Goal: Information Seeking & Learning: Check status

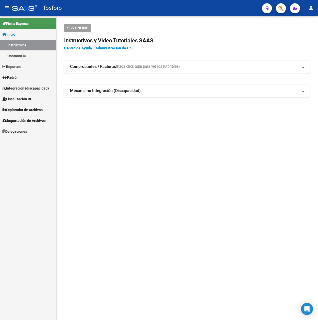
click at [139, 178] on mat-sidenav-content "SSS ONLINE Instructivos y Video Tutoriales SAAS Centro de Ayuda - Administració…" at bounding box center [187, 168] width 262 height 304
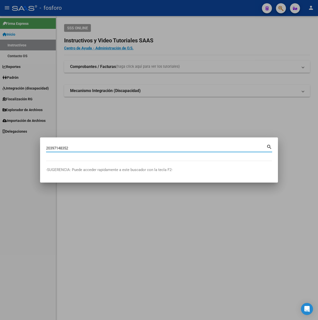
type input "20397148352"
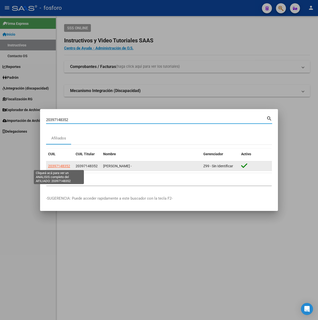
click at [54, 166] on span "20397148352" at bounding box center [59, 166] width 22 height 4
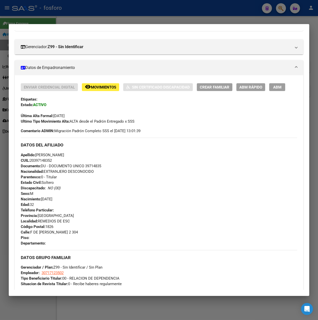
scroll to position [173, 0]
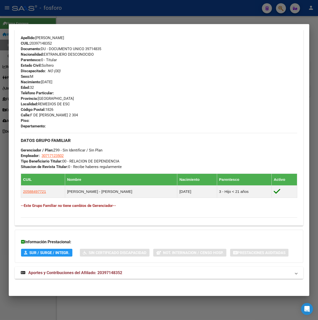
click at [102, 270] on span "Aportes y Contribuciones del Afiliado: 20397148352" at bounding box center [75, 272] width 94 height 5
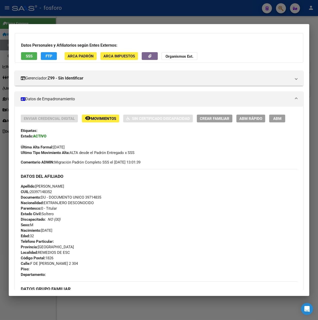
scroll to position [0, 0]
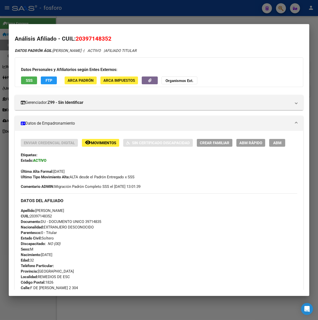
click at [112, 142] on span "Movimientos" at bounding box center [103, 143] width 25 height 5
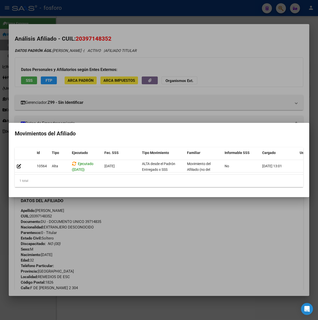
click at [109, 214] on div at bounding box center [159, 160] width 318 height 320
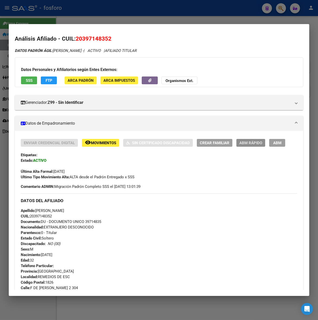
click at [247, 141] on span "ABM Rápido" at bounding box center [251, 143] width 23 height 5
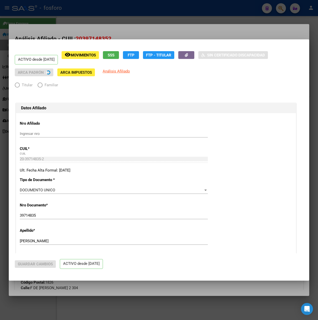
radio input "true"
type input "30-71712350-2"
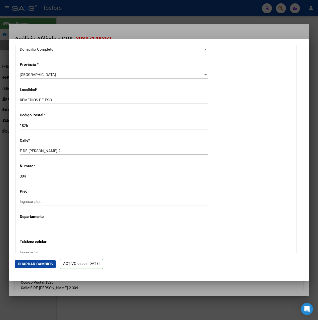
scroll to position [651, 0]
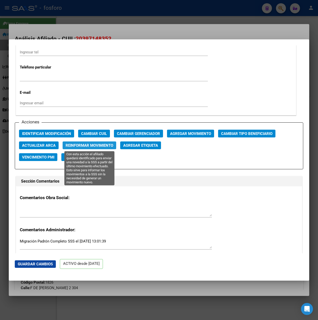
click at [101, 147] on span "Reinformar Movimiento" at bounding box center [90, 145] width 48 height 5
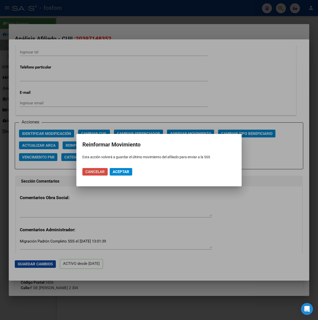
click at [101, 171] on span "Cancelar" at bounding box center [94, 171] width 19 height 5
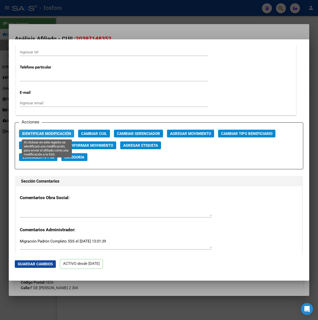
click at [53, 132] on span "Identificar Modificación" at bounding box center [46, 133] width 49 height 5
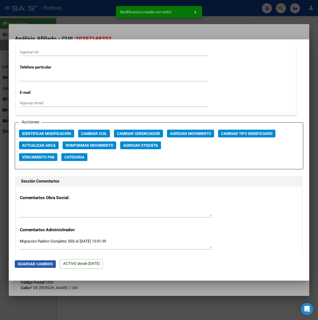
click at [43, 266] on button "Guardar Cambios" at bounding box center [35, 264] width 41 height 8
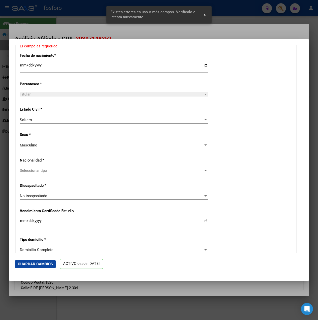
scroll to position [53, 0]
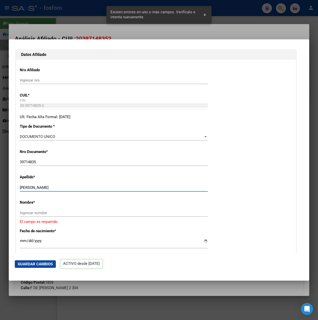
drag, startPoint x: 36, startPoint y: 187, endPoint x: 71, endPoint y: 187, distance: 34.3
click at [71, 187] on input "[PERSON_NAME]" at bounding box center [114, 187] width 188 height 5
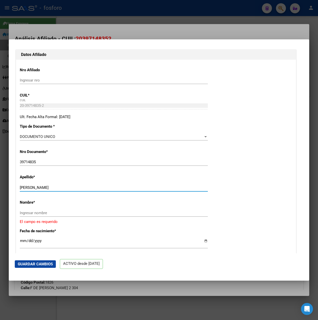
type input "[PERSON_NAME]"
click at [43, 215] on div "Ingresar nombre" at bounding box center [114, 213] width 188 height 8
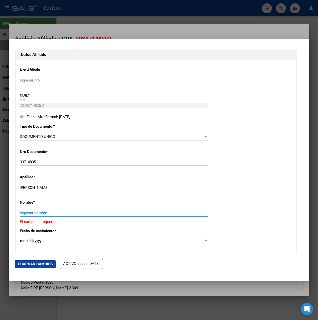
click at [42, 214] on input "Ingresar nombre" at bounding box center [114, 212] width 188 height 5
paste input "[PERSON_NAME]"
type input "[PERSON_NAME]"
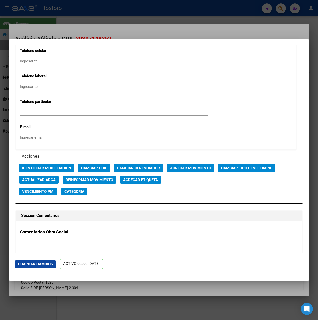
scroll to position [705, 0]
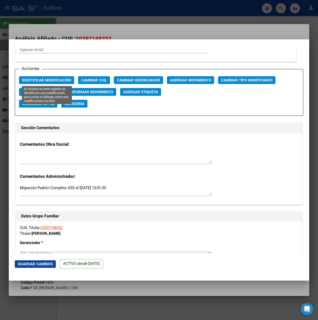
click at [44, 81] on span "Identificar Modificación" at bounding box center [46, 80] width 49 height 5
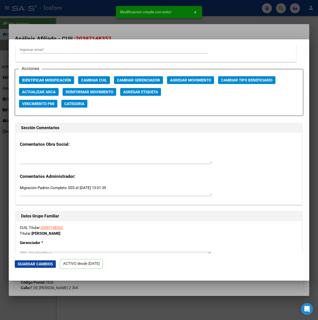
click at [31, 262] on span "Guardar Cambios" at bounding box center [35, 264] width 35 height 5
click at [60, 77] on button "Identificar Modificación" at bounding box center [46, 80] width 55 height 8
click at [227, 29] on div at bounding box center [159, 160] width 318 height 320
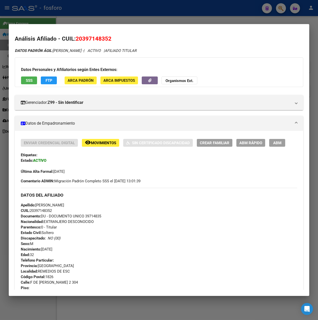
click at [229, 17] on div at bounding box center [159, 160] width 318 height 320
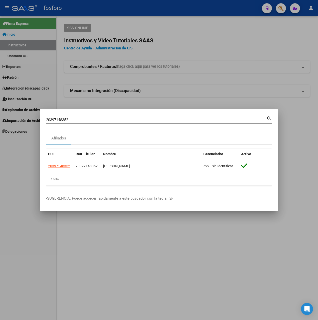
click at [277, 296] on div at bounding box center [159, 160] width 318 height 320
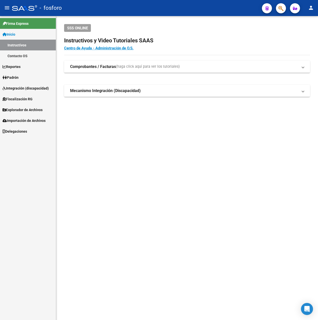
click at [140, 181] on mat-sidenav-content "SSS ONLINE Instructivos y Video Tutoriales SAAS Centro de Ayuda - Administració…" at bounding box center [187, 168] width 262 height 304
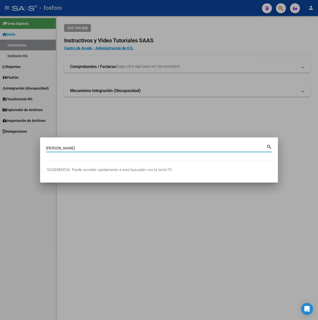
type input "[PERSON_NAME]"
click at [133, 116] on div at bounding box center [159, 160] width 318 height 320
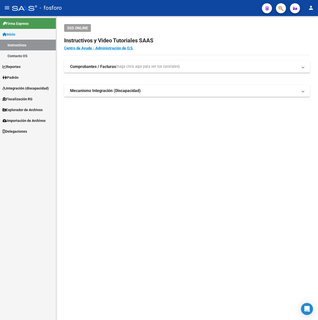
click at [30, 82] on link "Padrón" at bounding box center [28, 77] width 56 height 11
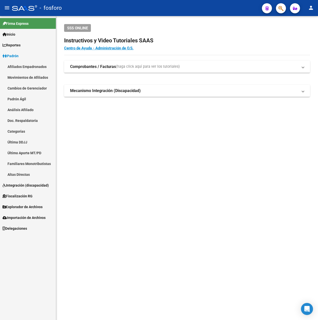
click at [21, 209] on span "Explorador de Archivos" at bounding box center [23, 207] width 40 height 6
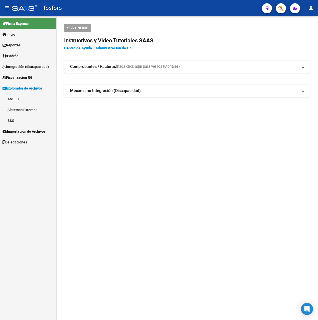
click at [15, 122] on link "SSS" at bounding box center [28, 120] width 56 height 11
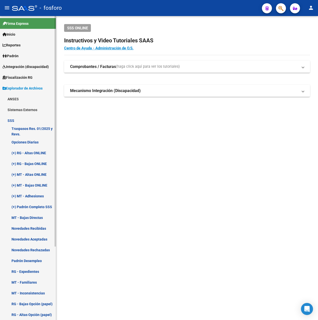
click at [35, 250] on link "Novedades Rechazadas" at bounding box center [28, 249] width 56 height 11
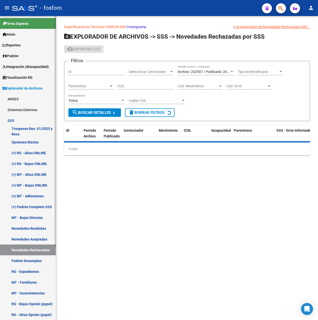
click at [35, 226] on link "Novedades Recibidas" at bounding box center [28, 228] width 56 height 11
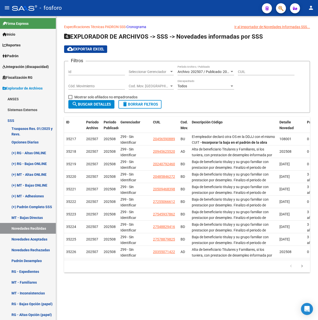
click at [192, 72] on span "Archivo: 202507 / Publicado: 202508" at bounding box center [206, 72] width 57 height 4
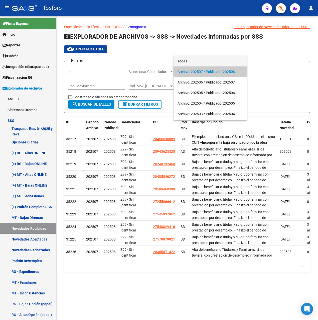
click at [185, 63] on span "Todas" at bounding box center [210, 61] width 65 height 11
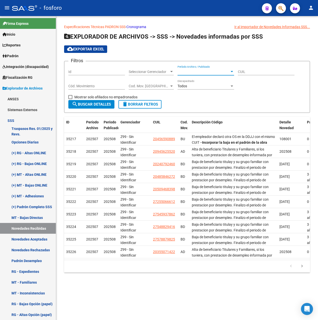
click at [249, 73] on input "CUIL" at bounding box center [266, 72] width 57 height 4
paste input "20-39714835-2"
type input "20-39714835-2"
click at [79, 104] on span "search Buscar Detalles" at bounding box center [91, 104] width 39 height 5
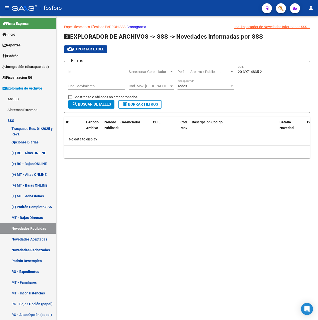
click at [95, 101] on button "search Buscar Detalles" at bounding box center [91, 104] width 46 height 9
click at [248, 71] on input "20-39714835-2" at bounding box center [266, 72] width 57 height 4
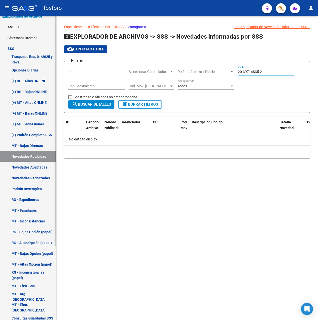
scroll to position [97, 0]
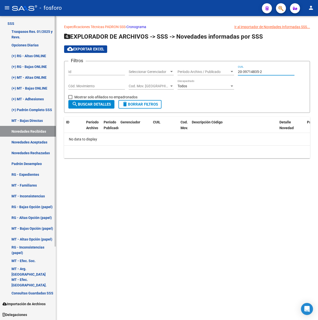
click at [46, 142] on link "Novedades Aceptadas" at bounding box center [28, 142] width 56 height 11
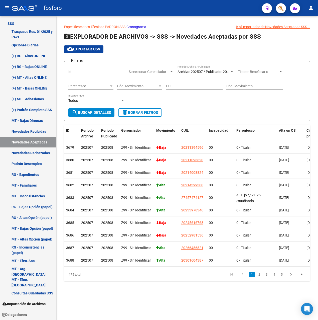
click at [216, 72] on span "Archivo: 202507 / Publicado: 202508" at bounding box center [206, 72] width 57 height 4
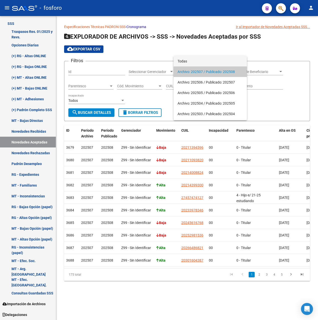
click at [190, 62] on span "Todas" at bounding box center [210, 61] width 65 height 11
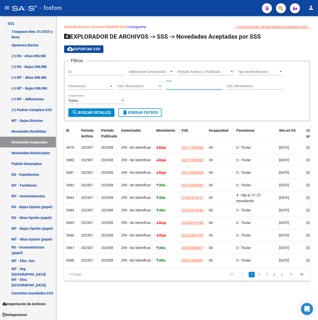
click at [186, 84] on input "CUIL" at bounding box center [194, 86] width 57 height 4
paste input "20-39714835-2"
type input "20-39714835-2"
click at [101, 116] on button "search Buscar Detalles" at bounding box center [91, 112] width 46 height 9
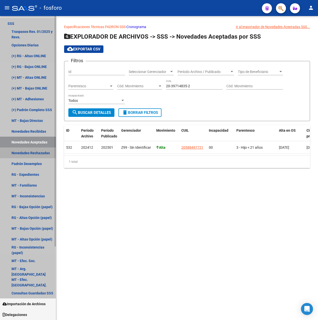
click at [48, 152] on link "Novedades Rechazadas" at bounding box center [28, 152] width 56 height 11
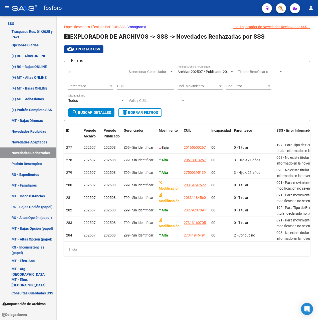
click at [196, 73] on span "Archivo: 202507 / Publicado: 202508" at bounding box center [206, 72] width 57 height 4
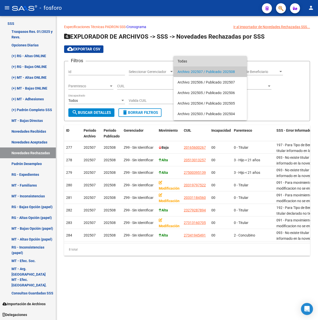
click at [190, 61] on span "Todas" at bounding box center [210, 61] width 65 height 11
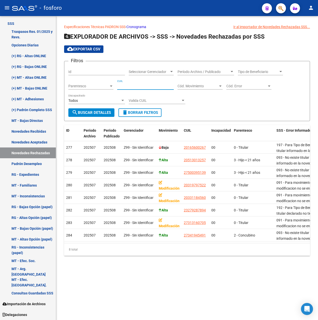
click at [131, 87] on input "CUIL" at bounding box center [145, 86] width 57 height 4
paste input "20-39714835-2"
type input "20-39714835-2"
click at [103, 113] on span "search Buscar Detalles" at bounding box center [91, 112] width 39 height 5
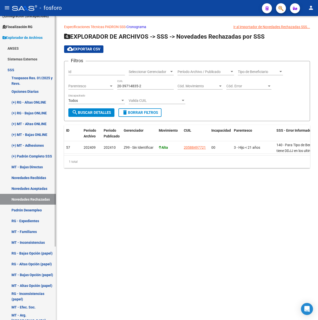
scroll to position [47, 0]
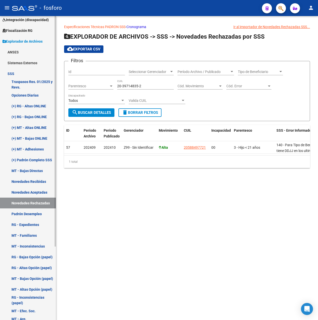
click at [30, 95] on link "Opciones Diarias" at bounding box center [28, 95] width 56 height 11
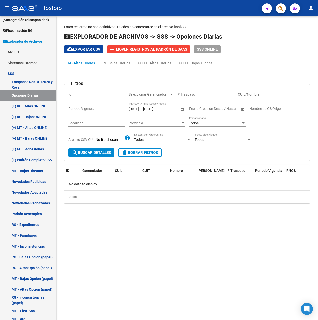
click at [258, 95] on input "CUIL/Nombre" at bounding box center [266, 94] width 57 height 4
paste input "20-39714835-2"
type input "20-39714835-2"
click at [179, 107] on span "Open calendar" at bounding box center [182, 109] width 12 height 12
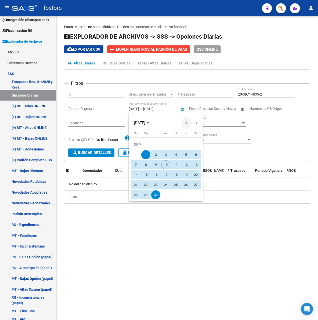
click at [187, 123] on button "Previous month" at bounding box center [187, 123] width 10 height 10
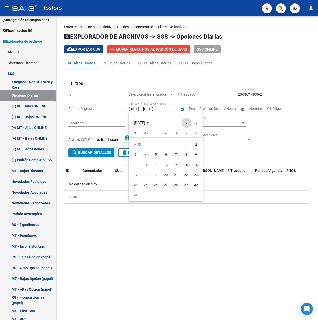
click at [187, 123] on button "Previous month" at bounding box center [187, 123] width 10 height 10
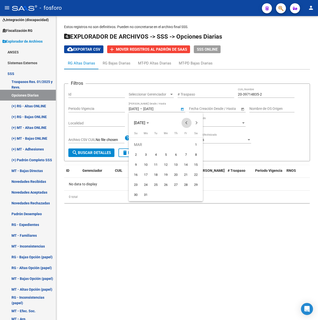
click at [187, 123] on button "Previous month" at bounding box center [187, 123] width 10 height 10
click at [186, 147] on span "1" at bounding box center [185, 144] width 9 height 9
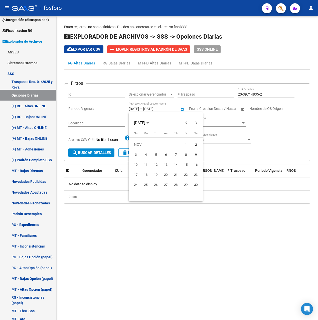
type input "[DATE]"
click at [195, 123] on button "Next month" at bounding box center [197, 123] width 10 height 10
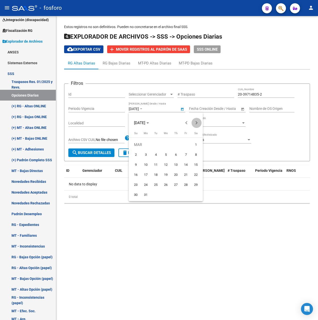
click at [195, 123] on button "Next month" at bounding box center [197, 123] width 10 height 10
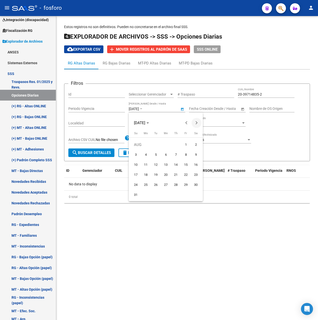
click at [195, 123] on button "Next month" at bounding box center [197, 123] width 10 height 10
click at [165, 161] on span "10" at bounding box center [165, 164] width 9 height 9
type input "[DATE]"
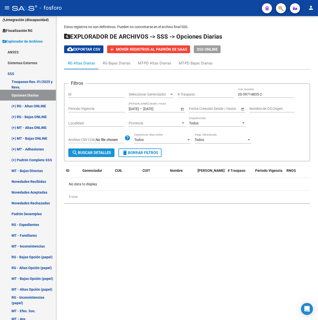
click at [105, 151] on span "search Buscar Detalles" at bounding box center [91, 152] width 39 height 5
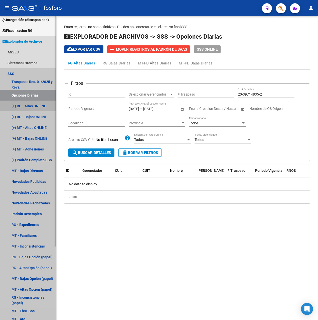
click at [35, 106] on link "(+) RG - Altas ONLINE" at bounding box center [28, 105] width 56 height 11
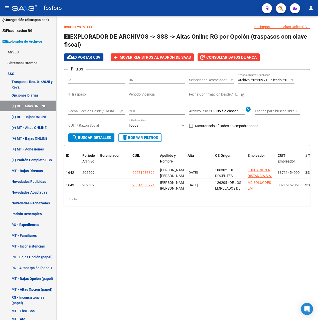
click at [252, 77] on div "Archivo: 202509 / Publicado: 202508 Período Archivo / Publicado" at bounding box center [266, 78] width 57 height 10
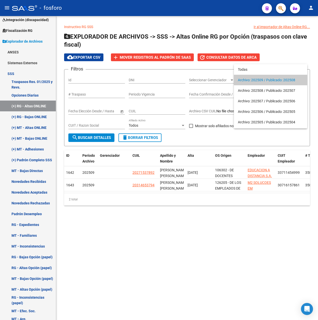
click at [229, 134] on div at bounding box center [159, 160] width 318 height 320
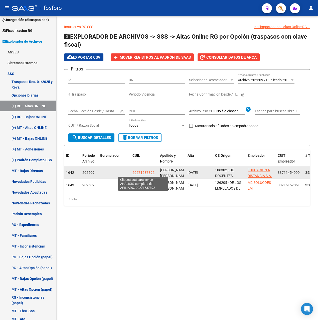
click at [141, 172] on span "20271537892" at bounding box center [144, 172] width 22 height 4
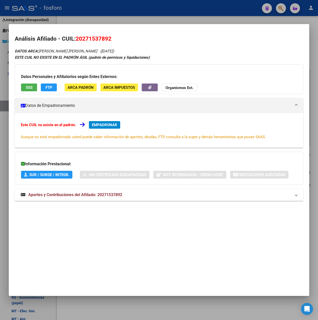
click at [120, 196] on span "Aportes y Contribuciones del Afiliado: 20271537892" at bounding box center [75, 194] width 94 height 5
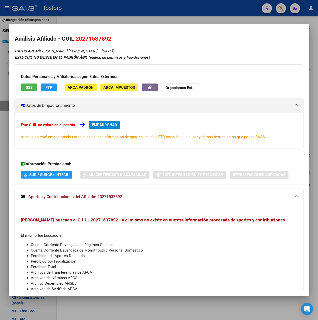
click at [138, 19] on div at bounding box center [159, 160] width 318 height 320
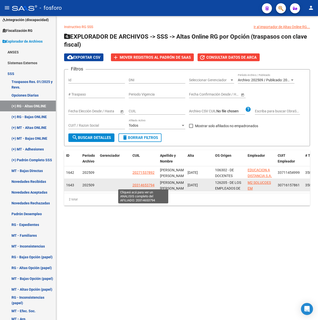
click at [144, 187] on span "20314653794" at bounding box center [144, 185] width 22 height 4
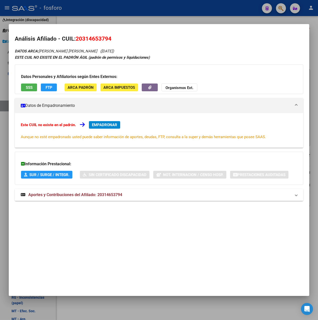
click at [97, 195] on span "Aportes y Contribuciones del Afiliado: 20314653794" at bounding box center [75, 194] width 94 height 5
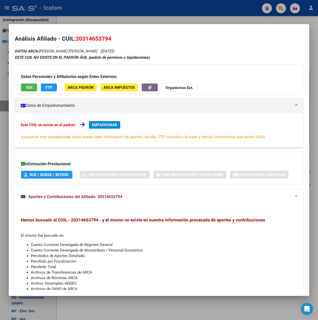
click at [134, 14] on div at bounding box center [159, 160] width 318 height 320
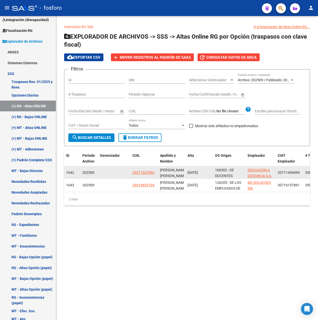
drag, startPoint x: 136, startPoint y: 172, endPoint x: 127, endPoint y: 172, distance: 9.8
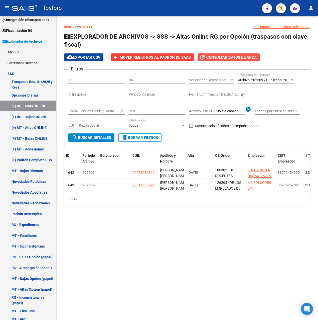
click at [238, 59] on span "Consultar datos de ARCA" at bounding box center [231, 57] width 50 height 5
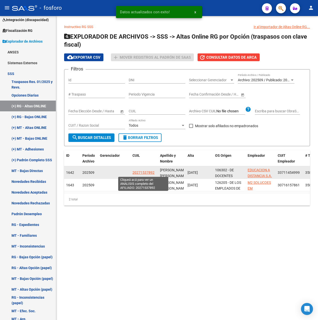
click at [143, 173] on span "20271537892" at bounding box center [144, 172] width 22 height 4
type textarea "20271537892"
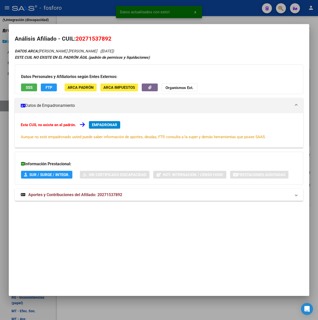
click at [95, 199] on mat-expansion-panel-header "Aportes y Contribuciones del Afiliado: 20271537892" at bounding box center [159, 195] width 289 height 12
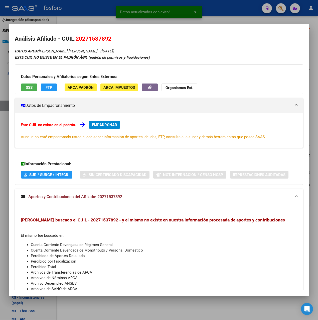
click at [228, 21] on div at bounding box center [159, 160] width 318 height 320
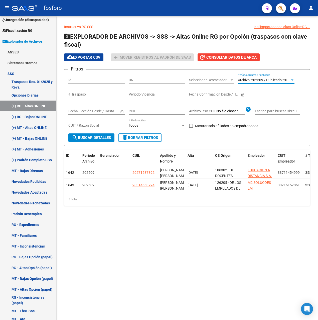
click at [246, 79] on span "Archivo: 202509 / Publicado: 202508" at bounding box center [266, 80] width 57 height 4
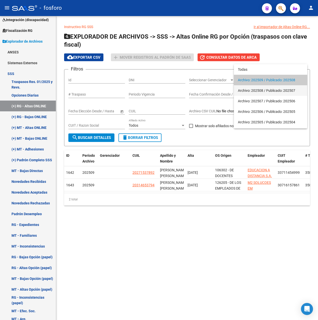
click at [249, 88] on span "Archivo: 202508 / Publicado: 202507" at bounding box center [270, 90] width 65 height 11
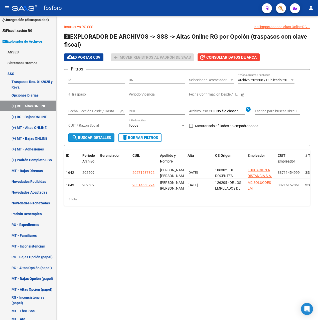
click at [99, 141] on button "search Buscar Detalles" at bounding box center [91, 137] width 46 height 9
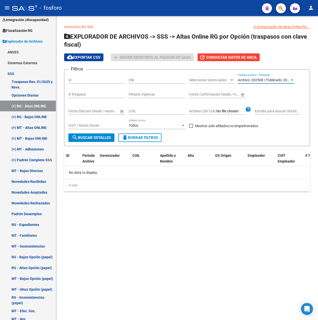
click at [246, 80] on span "Archivo: 202508 / Publicado: 202507" at bounding box center [266, 80] width 57 height 4
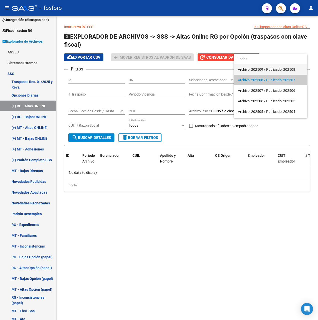
click at [254, 67] on span "Archivo: 202509 / Publicado: 202508" at bounding box center [270, 69] width 65 height 11
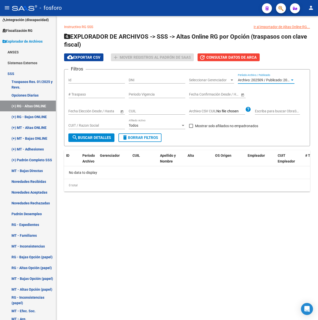
click at [102, 143] on form "Filtros Id DNI Seleccionar Gerenciador Seleccionar Gerenciador Archivo: 202509 …" at bounding box center [187, 107] width 246 height 77
click at [104, 137] on span "search Buscar Detalles" at bounding box center [91, 137] width 39 height 5
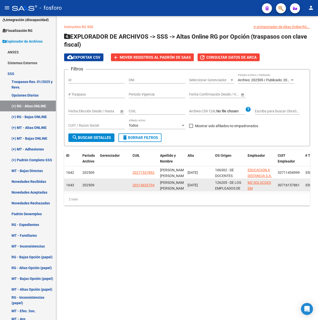
drag, startPoint x: 131, startPoint y: 185, endPoint x: 156, endPoint y: 185, distance: 25.1
click at [156, 185] on datatable-body-cell "20314653794" at bounding box center [145, 185] width 28 height 12
copy span "20314653794"
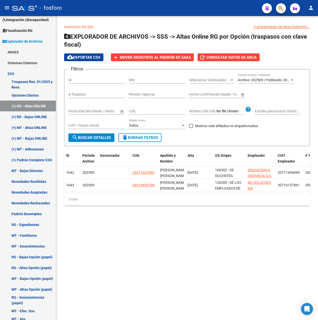
click at [144, 227] on mat-sidenav-content "Instructivo RG SSS Ir al importador de Altas Online RG... EXPLORADOR DE ARCHIVO…" at bounding box center [187, 168] width 262 height 304
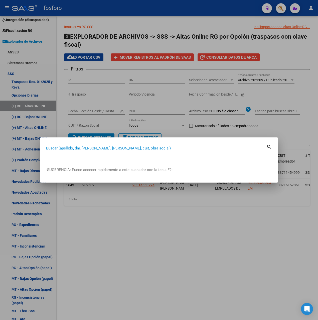
paste input "2644898532"
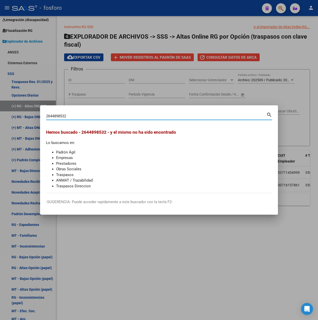
click at [50, 114] on input "2644898532" at bounding box center [156, 116] width 220 height 5
click at [50, 115] on input "2744898532" at bounding box center [156, 116] width 220 height 5
drag, startPoint x: 50, startPoint y: 114, endPoint x: 41, endPoint y: 114, distance: 8.8
click at [41, 114] on mat-dialog-content "2344898532 Buscar (apellido, dni, cuil, nro traspaso, cuit, obra social) search…" at bounding box center [159, 152] width 238 height 82
click at [85, 117] on input "44898532" at bounding box center [156, 116] width 220 height 5
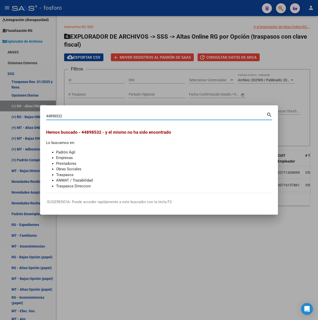
type input "44898532"
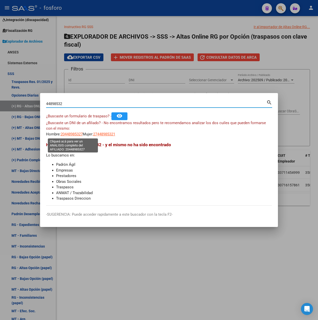
click at [72, 134] on span "20448985327" at bounding box center [72, 134] width 22 height 5
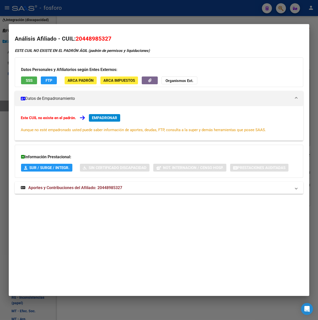
click at [74, 24] on mat-dialog-container "Análisis Afiliado - CUIL: 20448985327 ESTE CUIL NO EXISTE EN EL PADRÓN ÁGIL (pa…" at bounding box center [159, 160] width 301 height 272
click at [144, 11] on div at bounding box center [159, 160] width 318 height 320
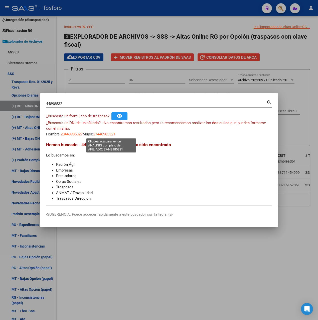
click at [115, 133] on span "27448985321" at bounding box center [104, 134] width 22 height 5
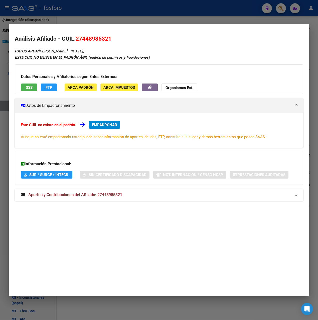
click at [131, 17] on div at bounding box center [159, 160] width 318 height 320
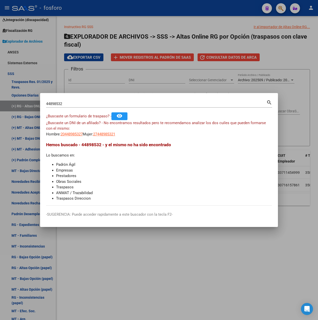
click at [63, 104] on input "44898532" at bounding box center [156, 103] width 220 height 5
click at [112, 136] on span "27448985321" at bounding box center [104, 134] width 22 height 5
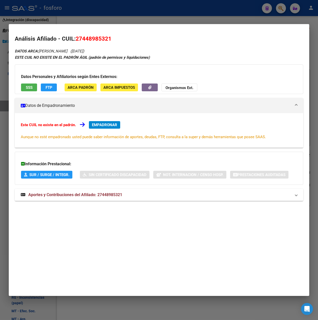
click at [109, 18] on div at bounding box center [159, 160] width 318 height 320
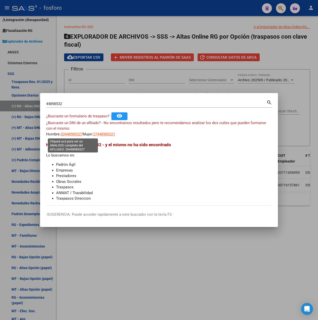
click at [74, 134] on span "20448985327" at bounding box center [72, 134] width 22 height 5
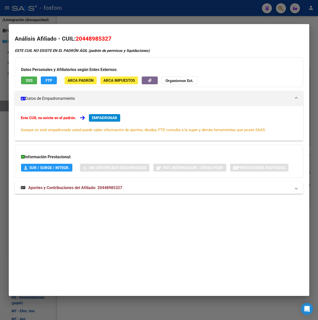
click at [108, 22] on div at bounding box center [159, 160] width 318 height 320
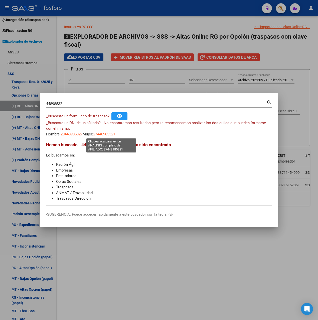
click at [111, 135] on span "27448985321" at bounding box center [104, 134] width 22 height 5
type textarea "27448985321"
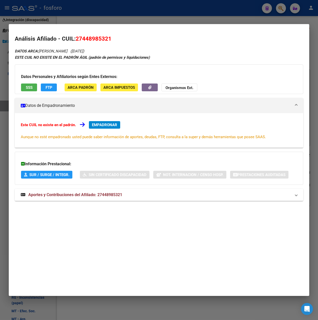
drag, startPoint x: 76, startPoint y: 35, endPoint x: 112, endPoint y: 40, distance: 37.2
click at [112, 40] on h2 "Análisis Afiliado - CUIL: 27448985321" at bounding box center [159, 39] width 289 height 9
copy span "27448985321"
click at [139, 15] on div at bounding box center [159, 160] width 318 height 320
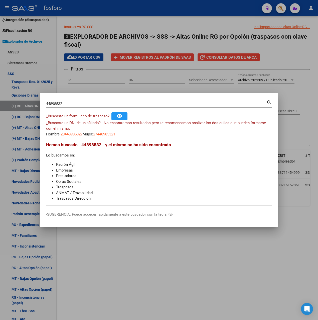
click at [178, 286] on div at bounding box center [159, 160] width 318 height 320
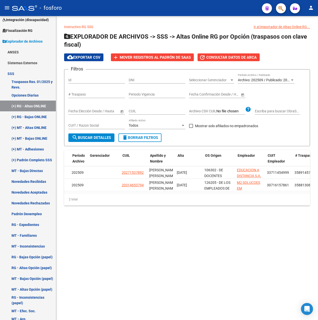
scroll to position [0, 2]
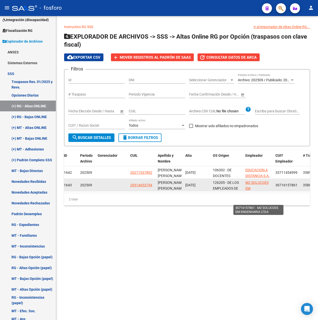
click at [249, 185] on app-link-go-to "M2 SOLUCOES EM ENGENHARIA LTDA" at bounding box center [259, 191] width 26 height 23
click at [253, 183] on span "M2 SOLUCOES EM ENGENHARIA LTDA" at bounding box center [257, 190] width 23 height 21
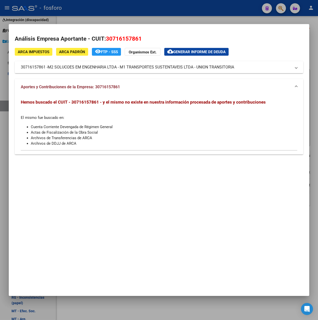
click at [238, 69] on mat-panel-title "30716157861 - M2 SOLUCOES EM ENGENHARIA LTDA - M1 TRANSPORTES SUSTENTAVEIS LTDA…" at bounding box center [156, 67] width 271 height 6
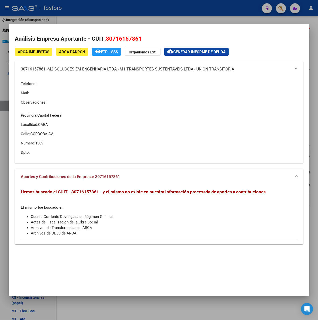
click at [280, 19] on div at bounding box center [159, 160] width 318 height 320
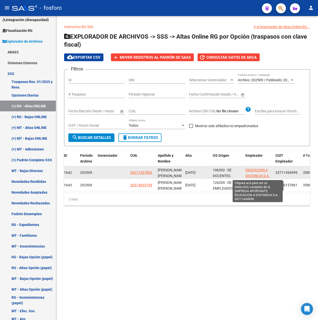
click at [261, 170] on span "EDUCACION A DISTANCIA S.A." at bounding box center [258, 173] width 24 height 10
type textarea "33711454999"
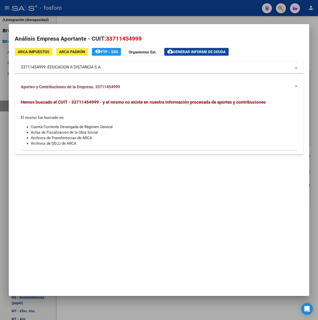
click at [190, 21] on div at bounding box center [159, 160] width 318 height 320
